Goal: Find specific page/section: Find specific page/section

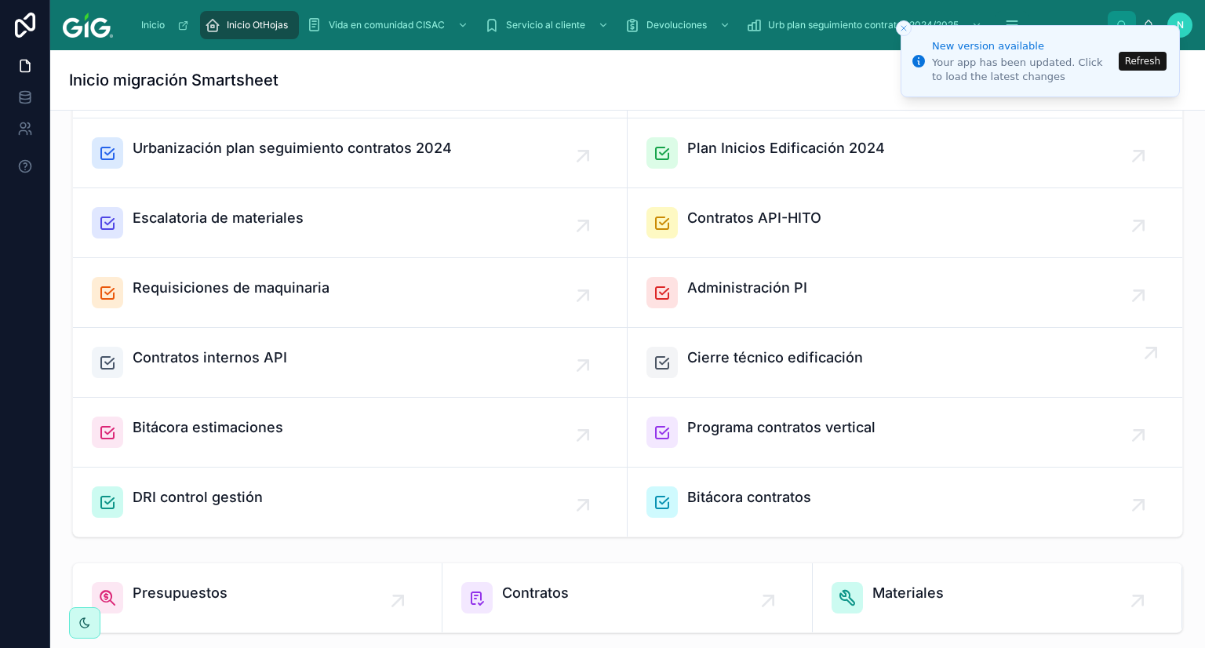
scroll to position [157, 0]
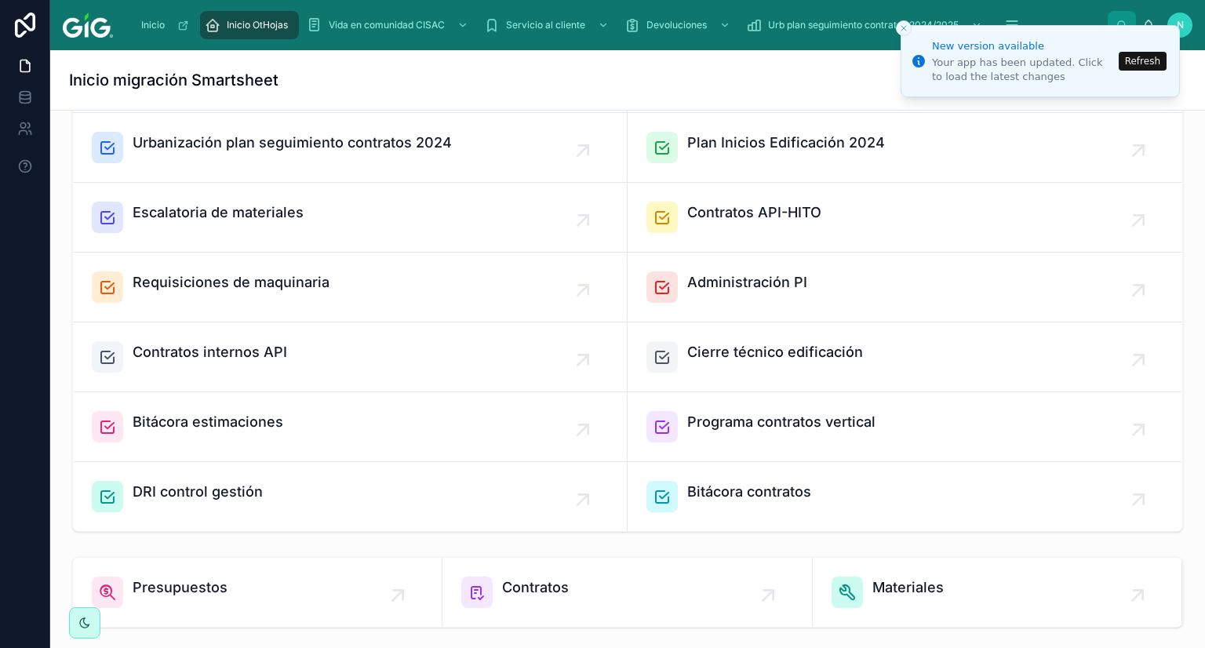
click at [720, 491] on span "Bitácora contratos" at bounding box center [749, 492] width 124 height 22
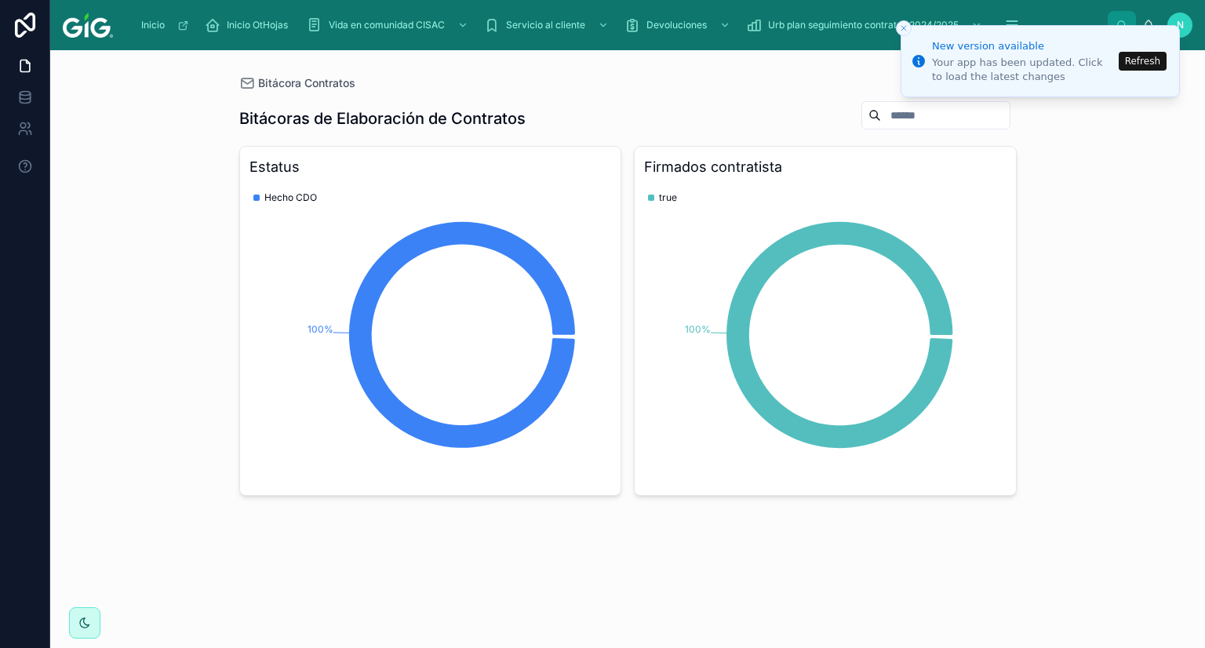
click at [1142, 61] on button "Refresh" at bounding box center [1143, 61] width 48 height 19
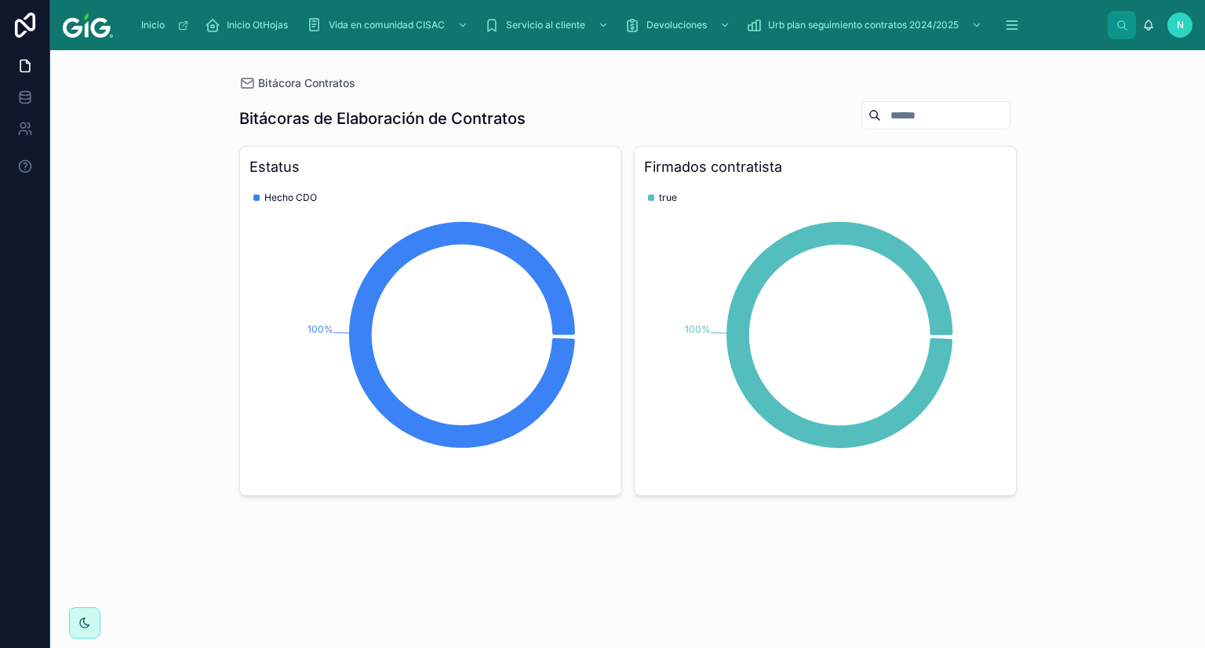
click at [1141, 297] on div "Bitácora Contratos Bitácoras de Elaboración de Contratos Estatus 100% Hecho CDO…" at bounding box center [627, 349] width 1155 height 598
click at [1020, 20] on icon "scrollable content" at bounding box center [1012, 25] width 16 height 16
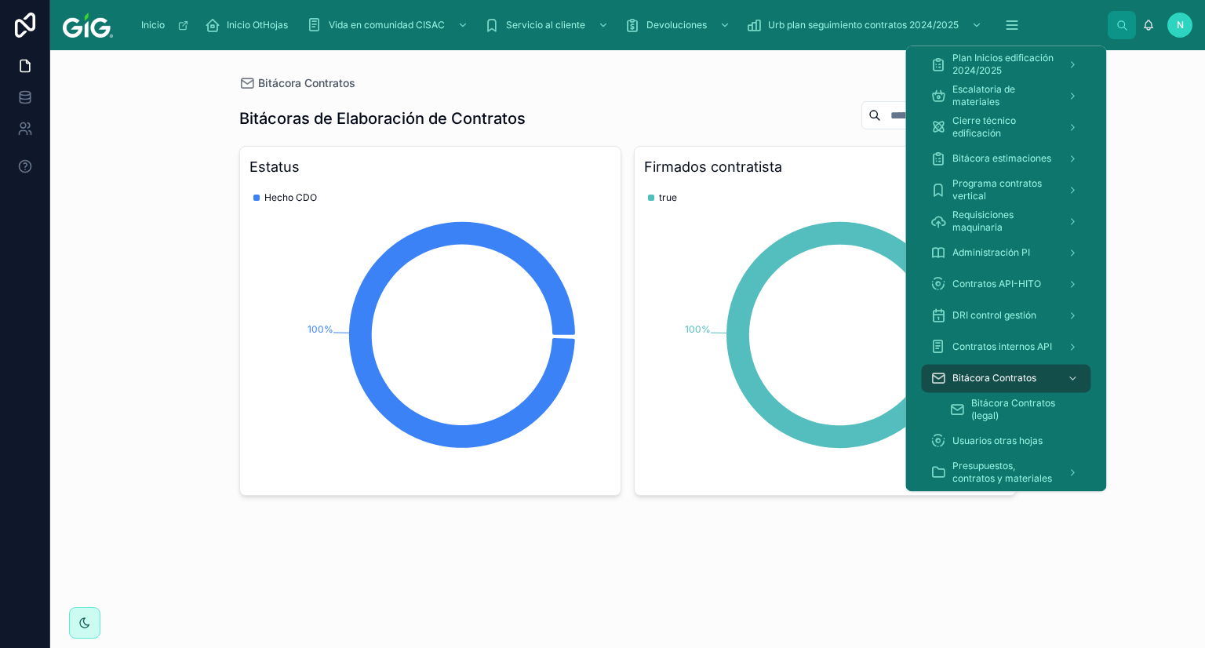
click at [1153, 283] on div "Bitácora Contratos Bitácoras de Elaboración de Contratos Estatus 100% Hecho CDO…" at bounding box center [627, 349] width 1155 height 598
click at [1017, 29] on icon "scrollable content" at bounding box center [1012, 29] width 10 height 0
click at [1068, 157] on icon "scrollable content" at bounding box center [1072, 158] width 11 height 11
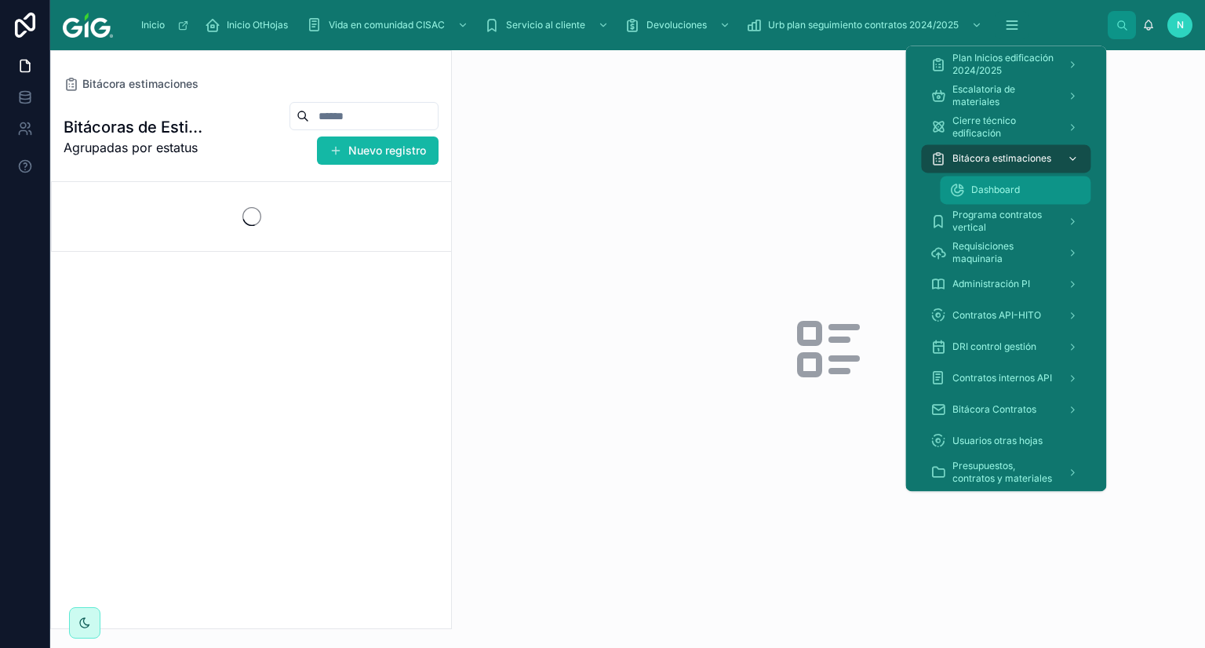
click at [1017, 195] on span "Dashboard" at bounding box center [995, 190] width 49 height 13
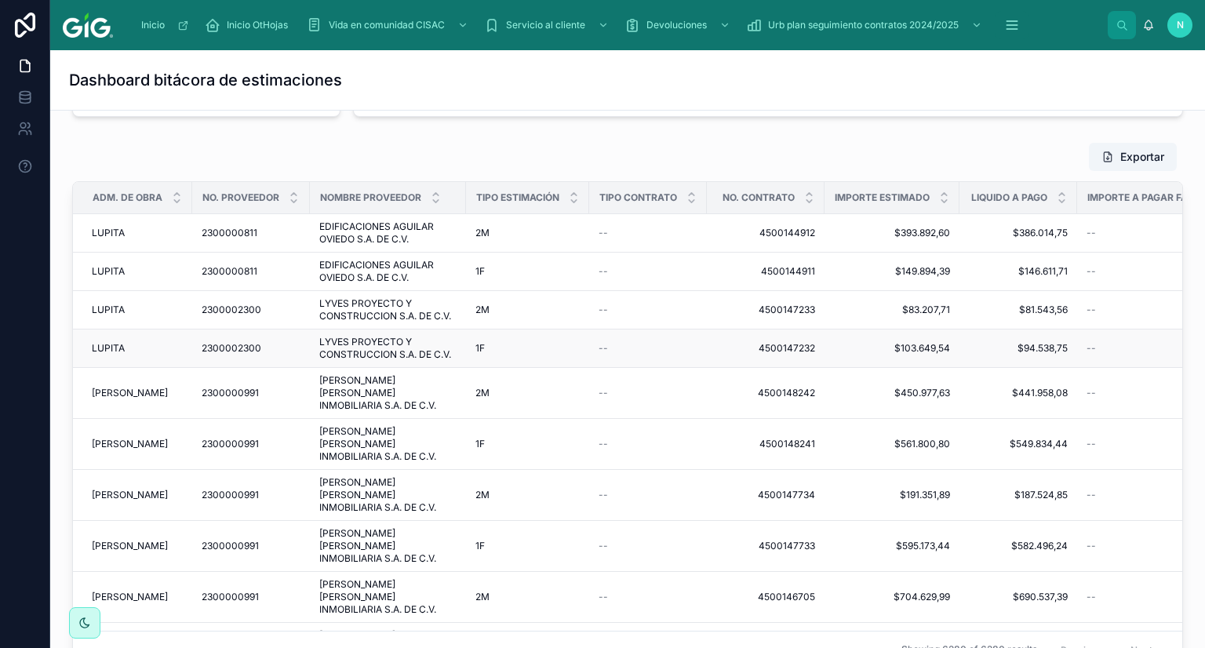
scroll to position [863, 0]
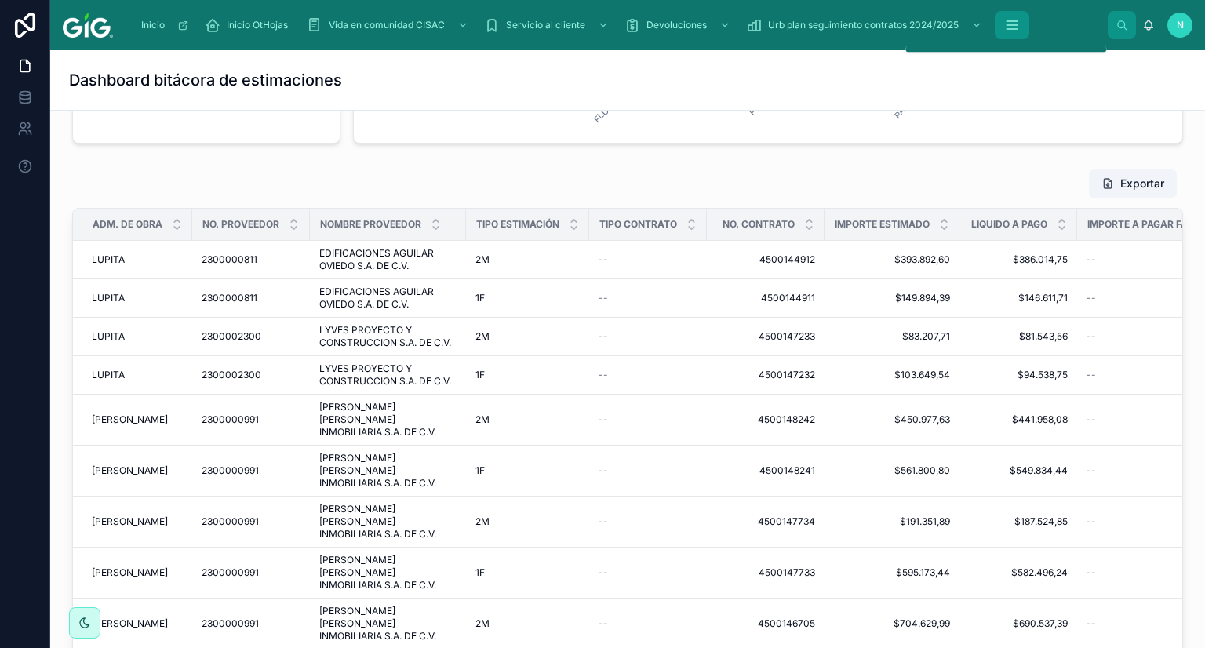
click at [1022, 28] on button "scrollable content" at bounding box center [1012, 25] width 35 height 28
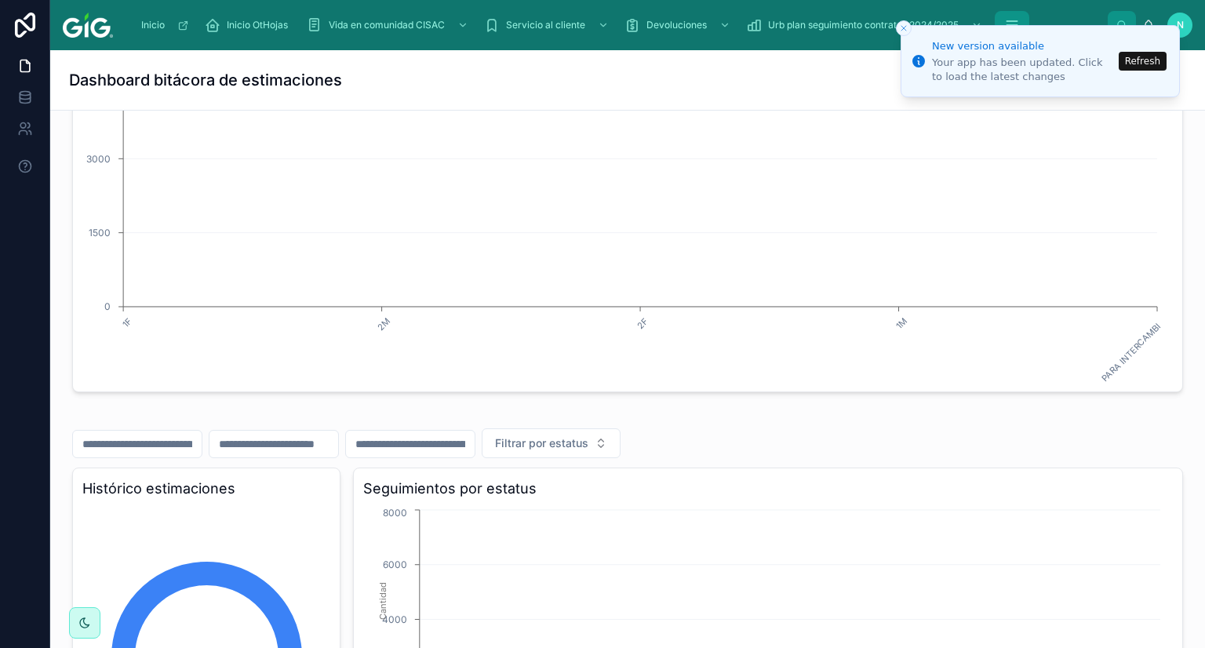
scroll to position [628, 0]
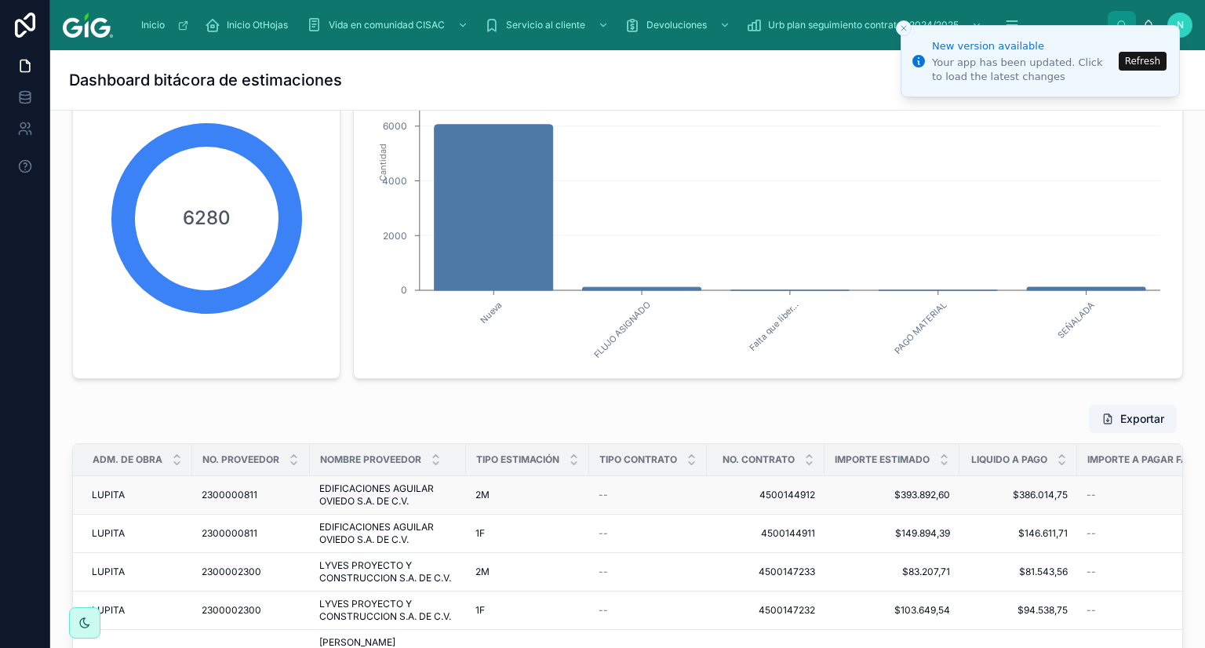
click at [113, 489] on span "LUPITA" at bounding box center [108, 495] width 33 height 13
